Goal: Find contact information: Find contact information

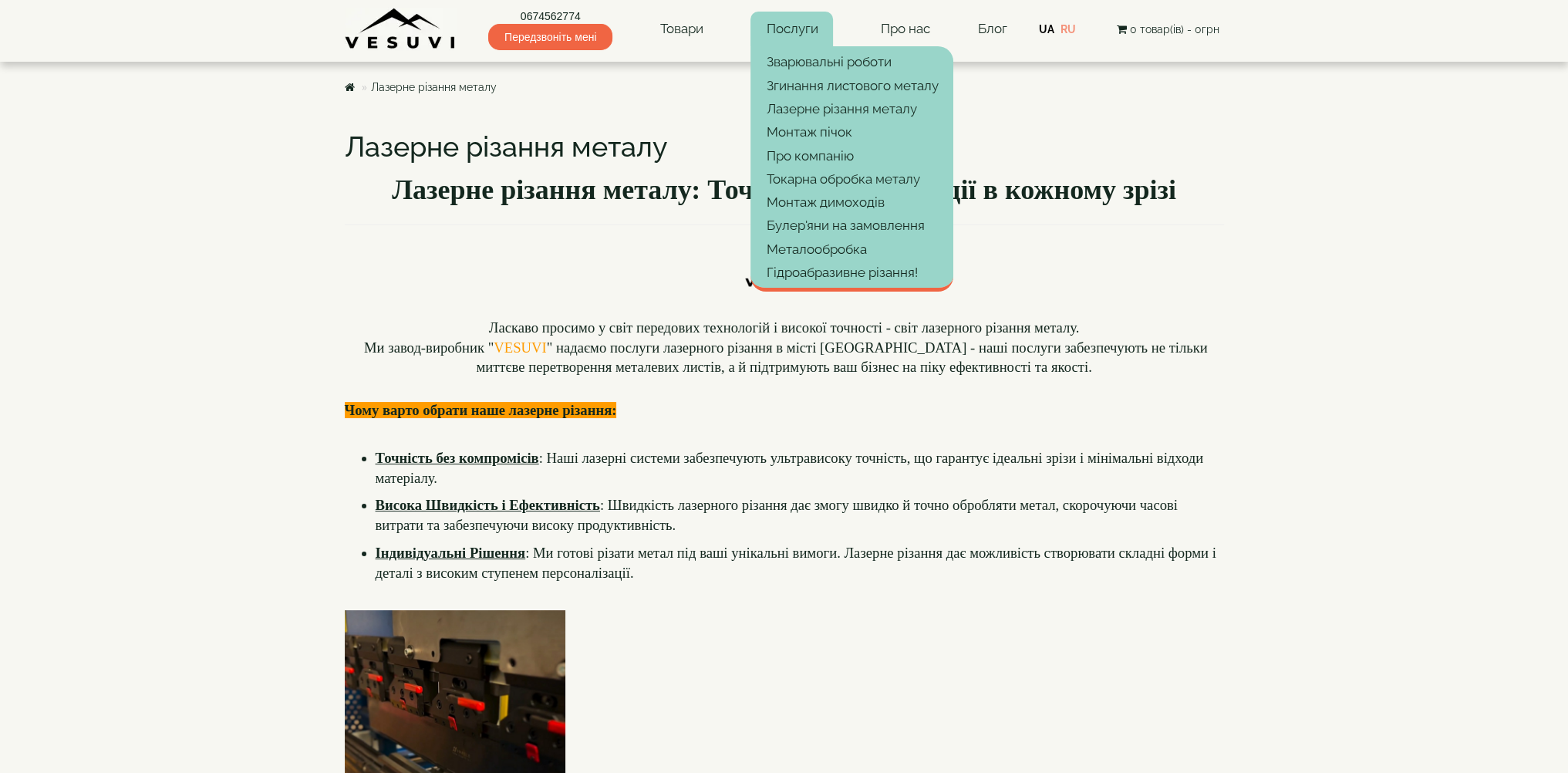
click at [803, 31] on link "Послуги" at bounding box center [792, 29] width 82 height 35
click at [816, 246] on link "Металообробка" at bounding box center [852, 249] width 203 height 24
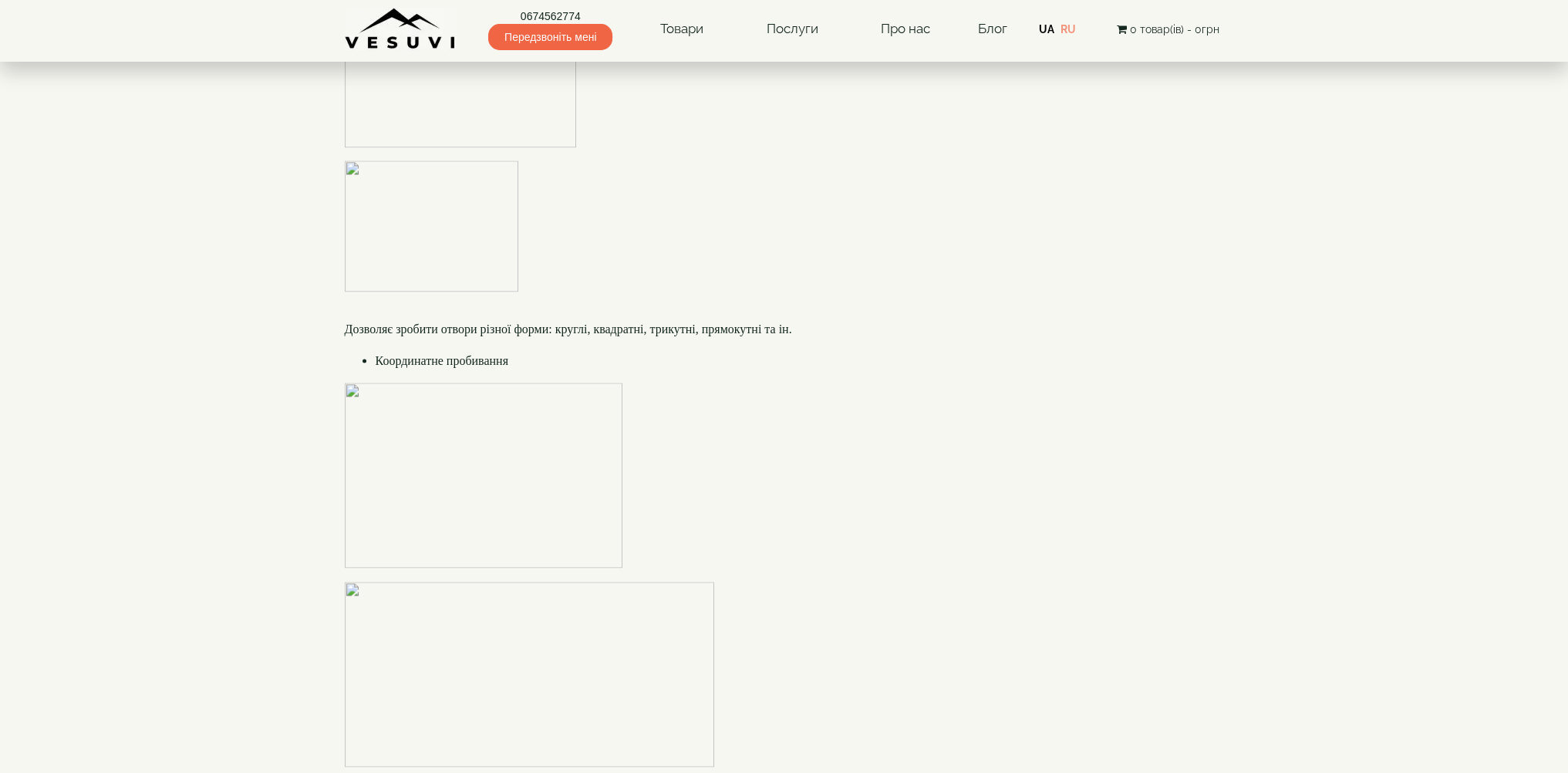
scroll to position [3550, 0]
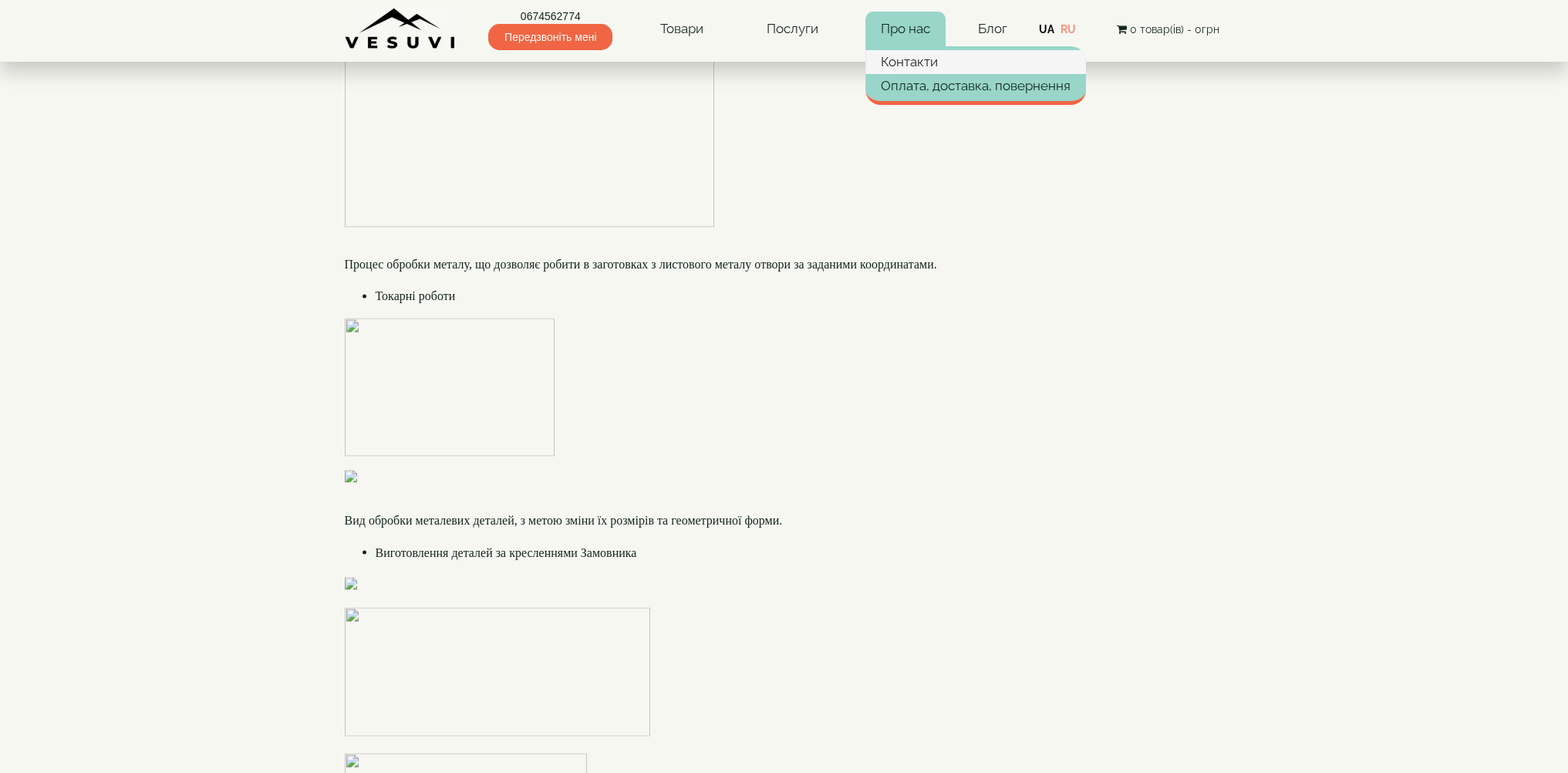
click at [916, 61] on link "Контакти" at bounding box center [976, 62] width 221 height 24
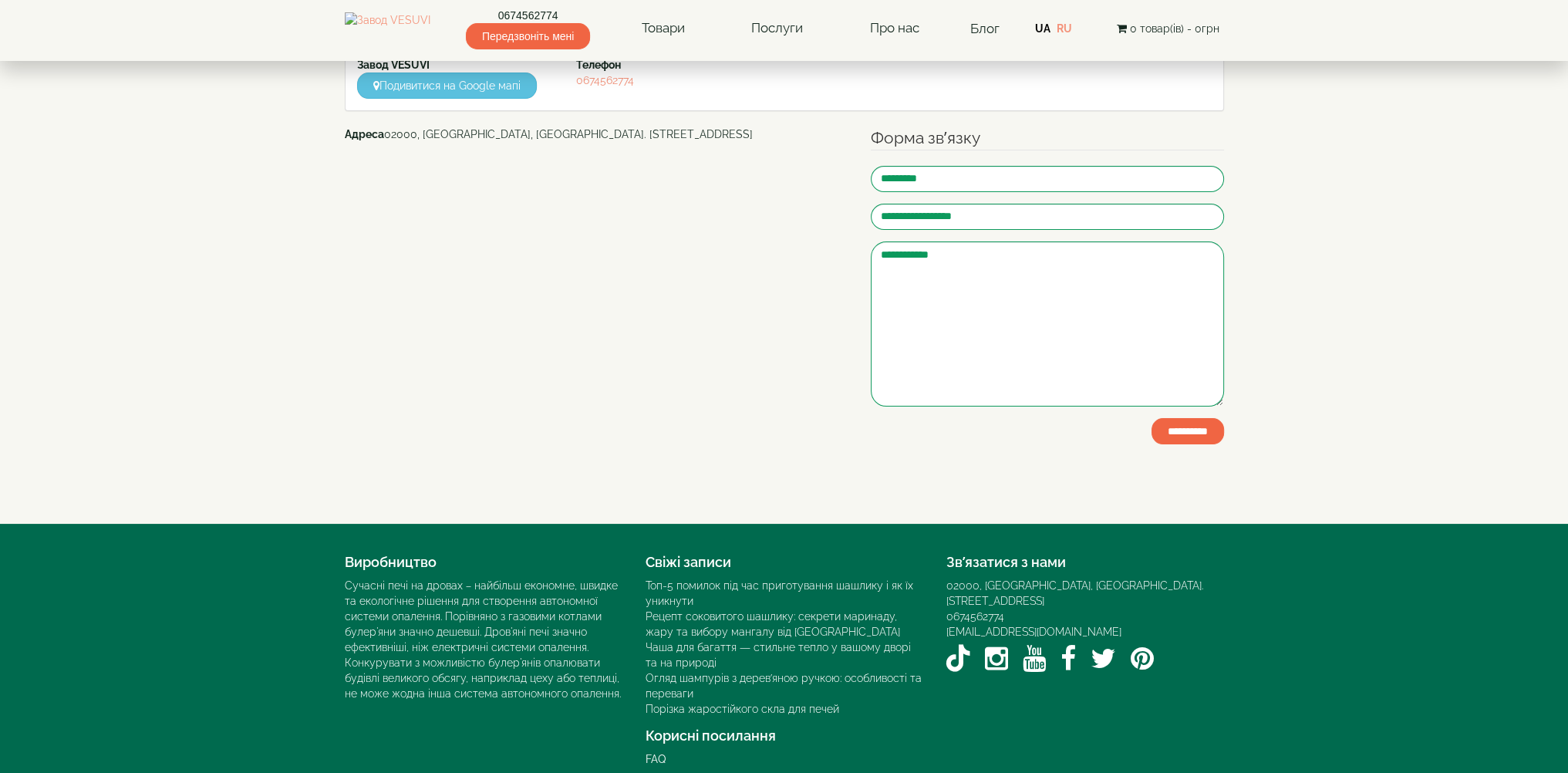
scroll to position [179, 0]
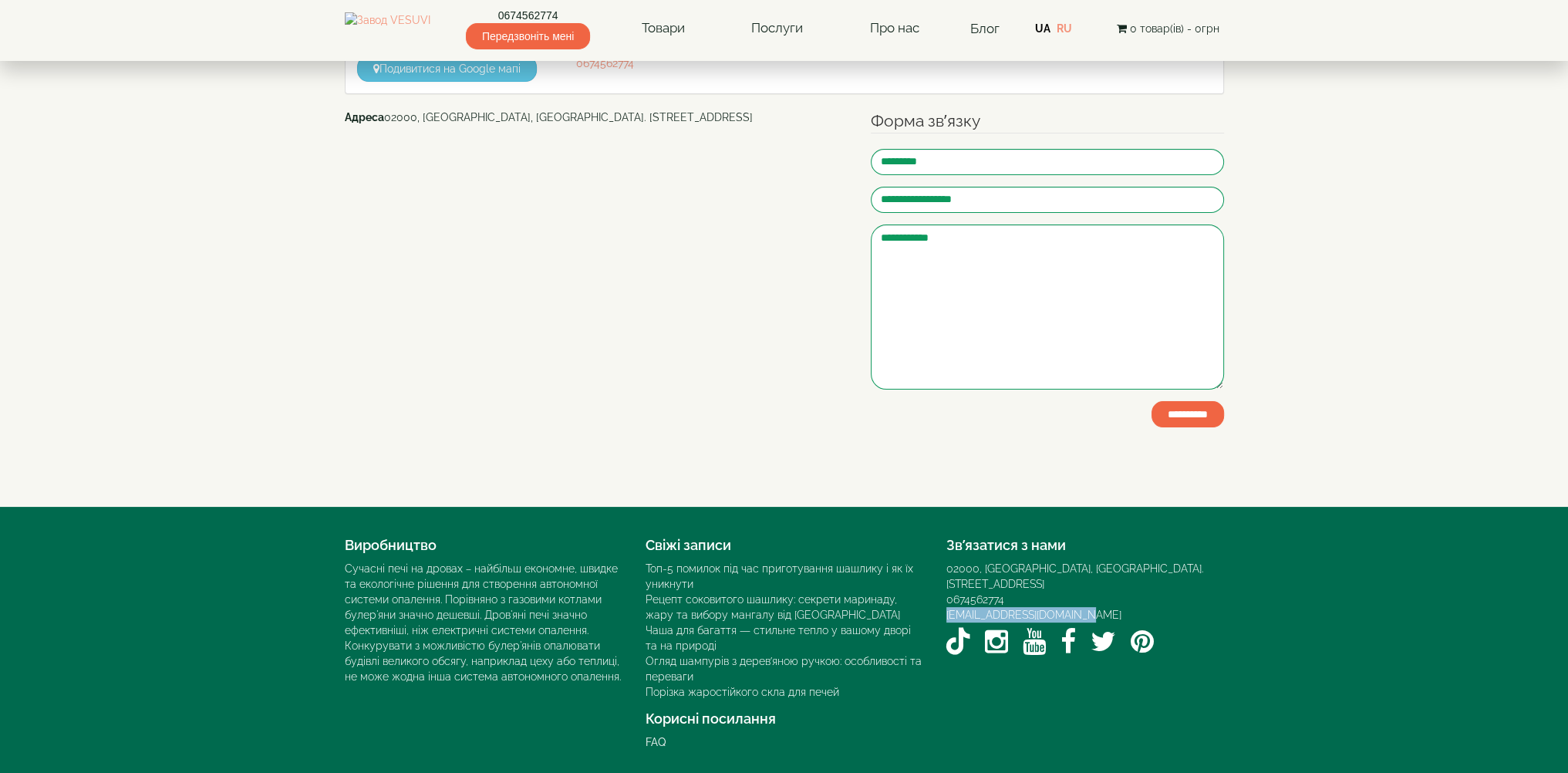
drag, startPoint x: 1086, startPoint y: 600, endPoint x: 935, endPoint y: 600, distance: 151.0
click at [935, 600] on div "Зв’язатися з нами 02000, [GEOGRAPHIC_DATA], [GEOGRAPHIC_DATA]. [STREET_ADDRESS]…" at bounding box center [1085, 596] width 300 height 132
copy link "[EMAIL_ADDRESS][DOMAIN_NAME]"
